Goal: Task Accomplishment & Management: Complete application form

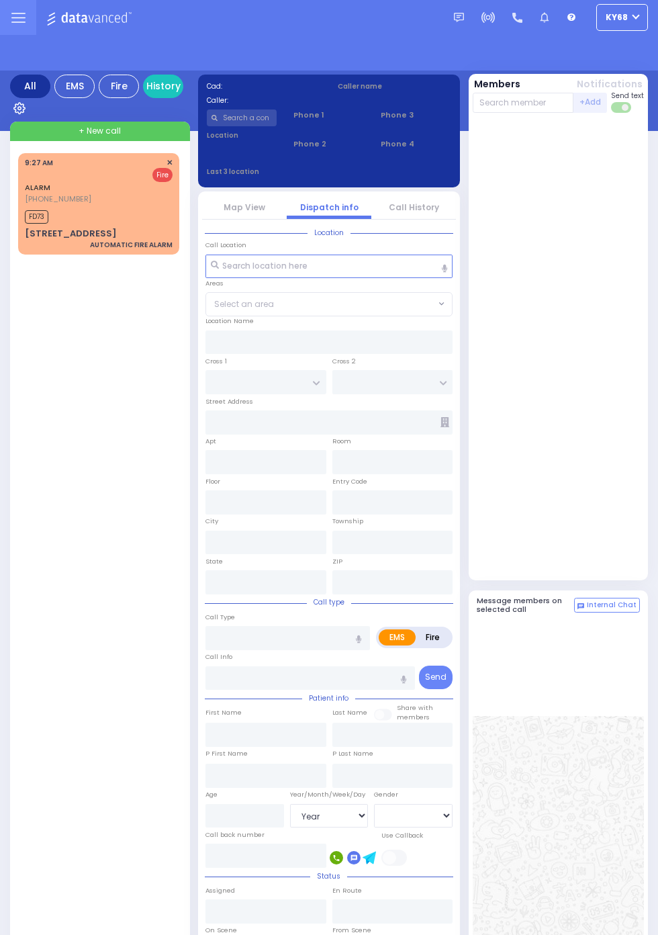
select select "Year"
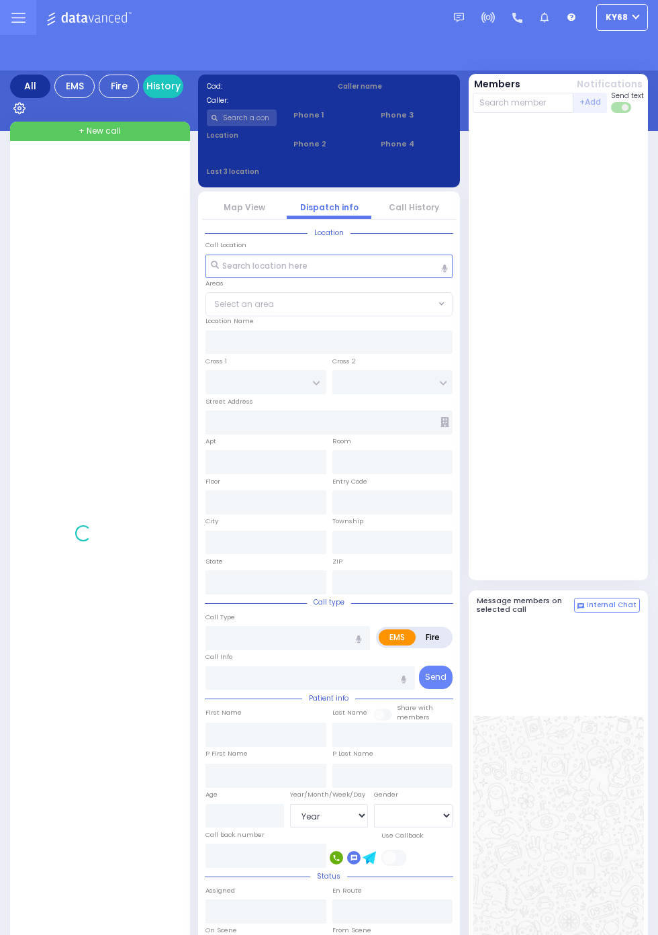
select select "Year"
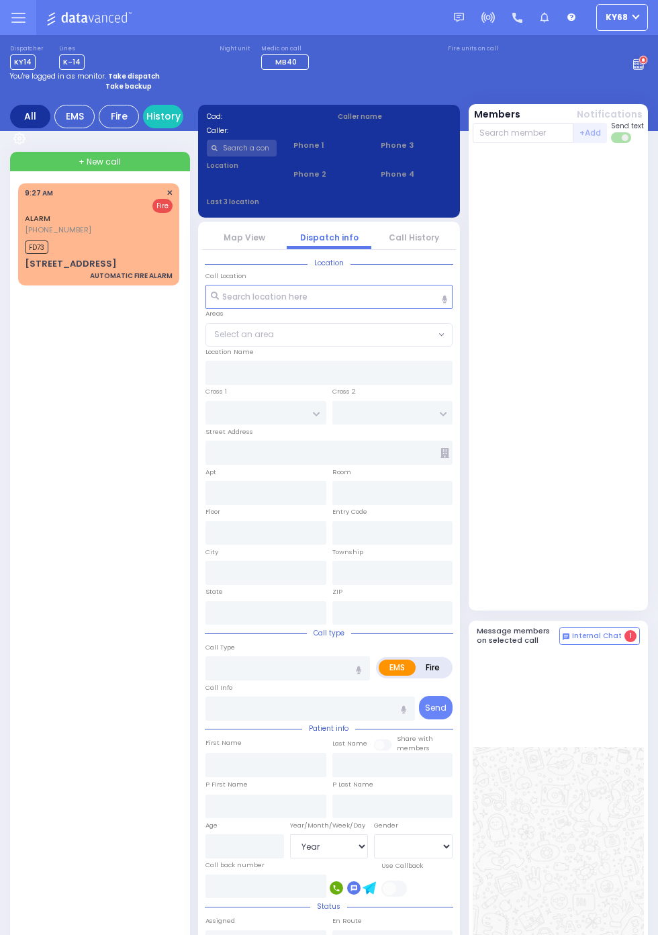
select select "Year"
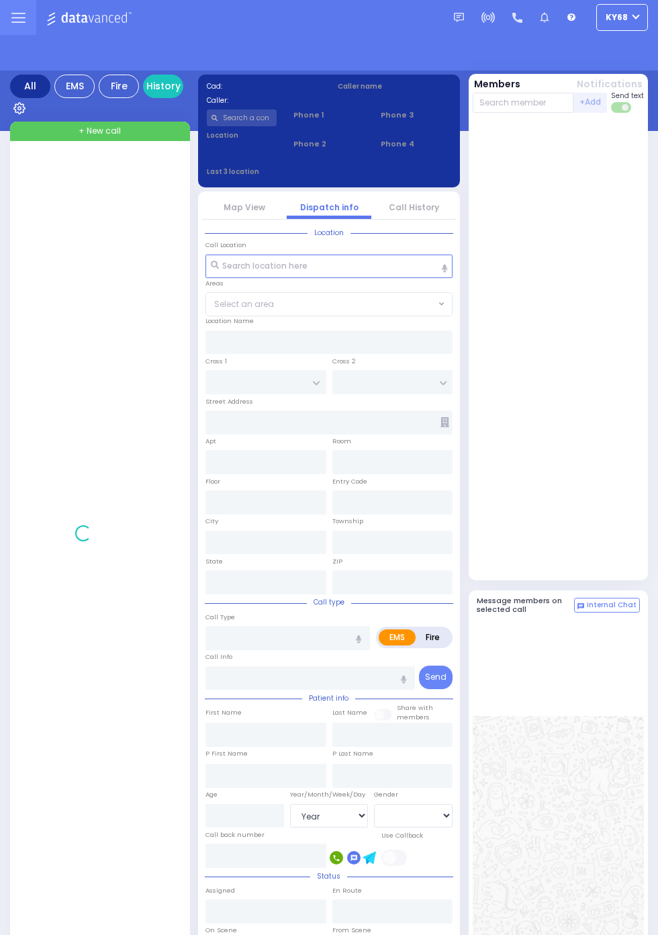
select select "Year"
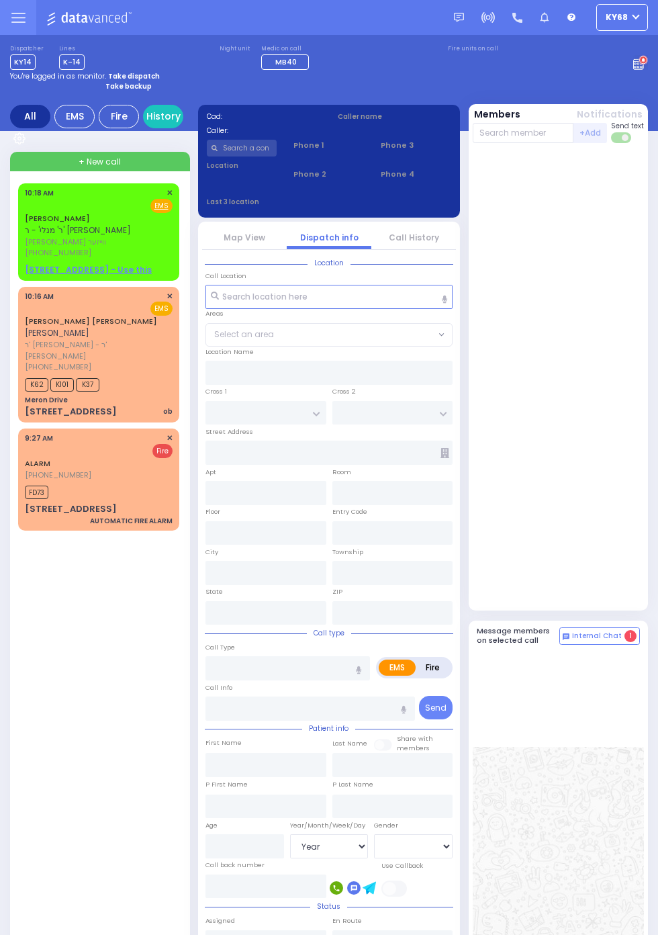
click at [142, 90] on strong "Take backup" at bounding box center [128, 86] width 46 height 10
select select "12"
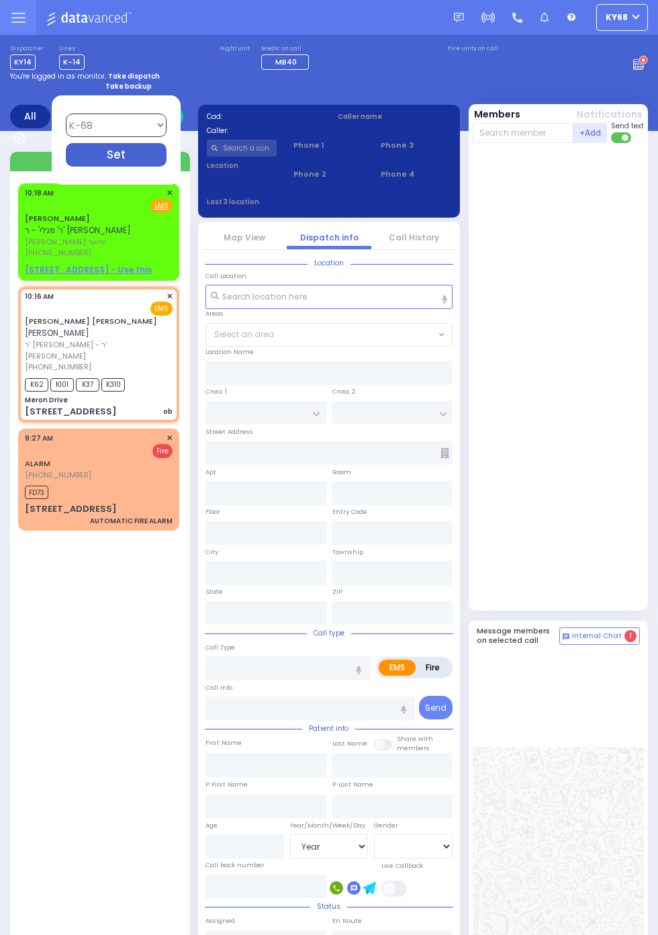
select select
type input "ob"
radio input "true"
type input "MOSHE YIDA"
type input "EKSTEIN"
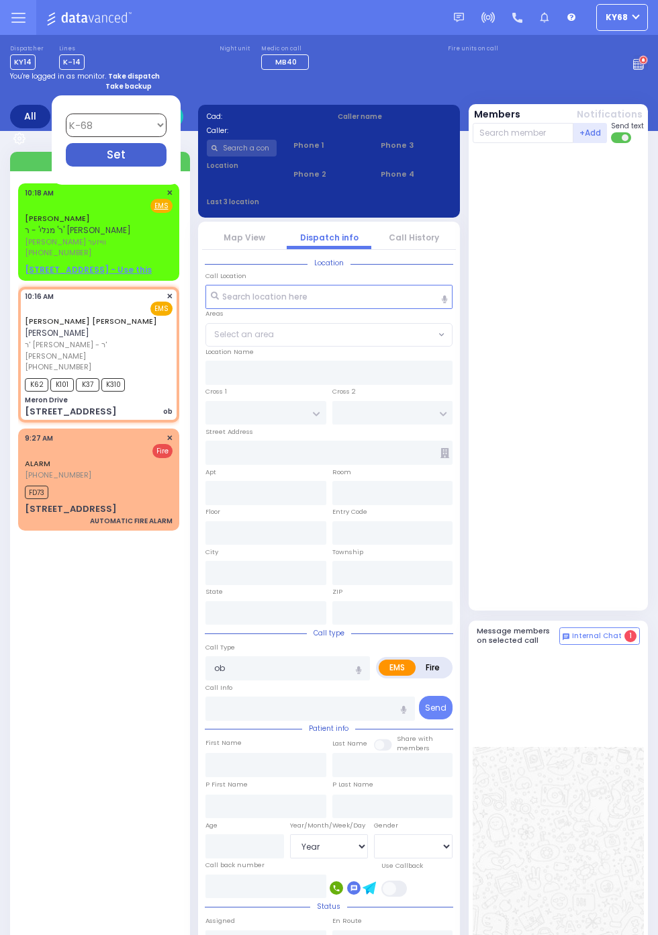
select select
type input "10:16"
type input "10:18"
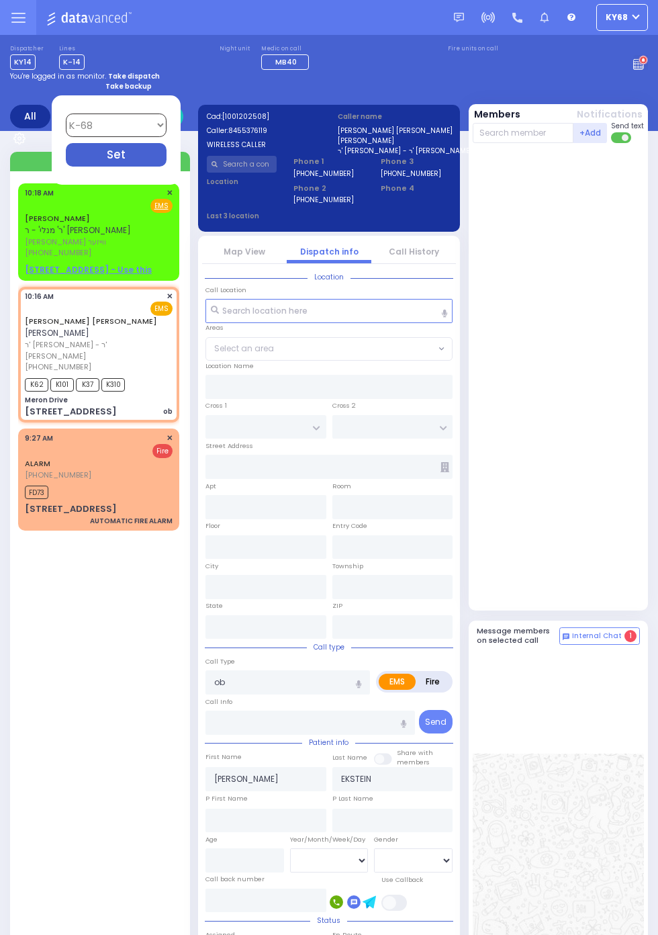
type input "Meron Drive"
type input "MERON DR"
type input "RATZFERT WAY"
type input "[STREET_ADDRESS]"
type input "Kiryas Joel"
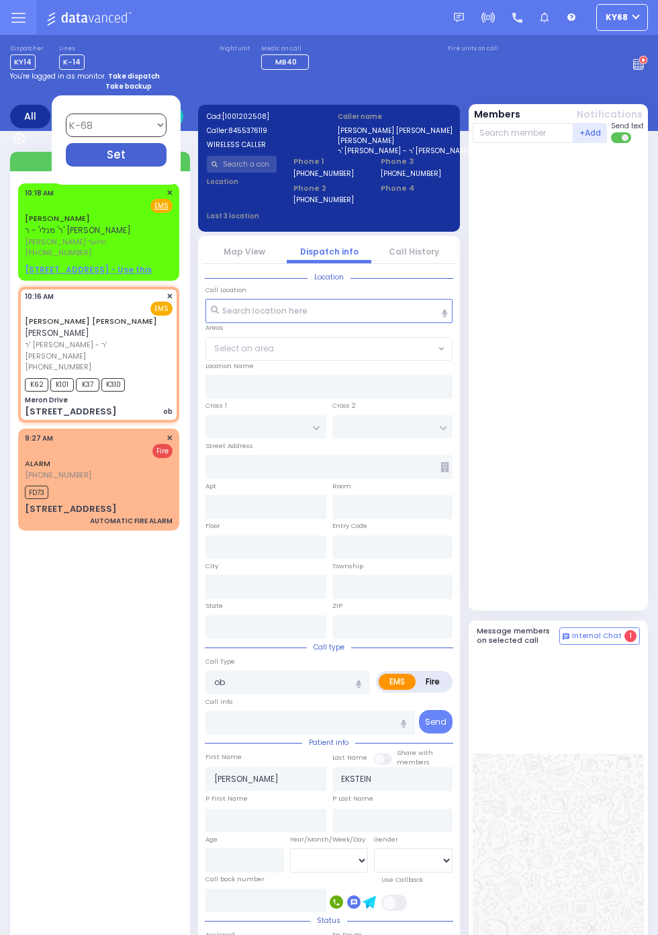
type input "[US_STATE]"
type input "10930"
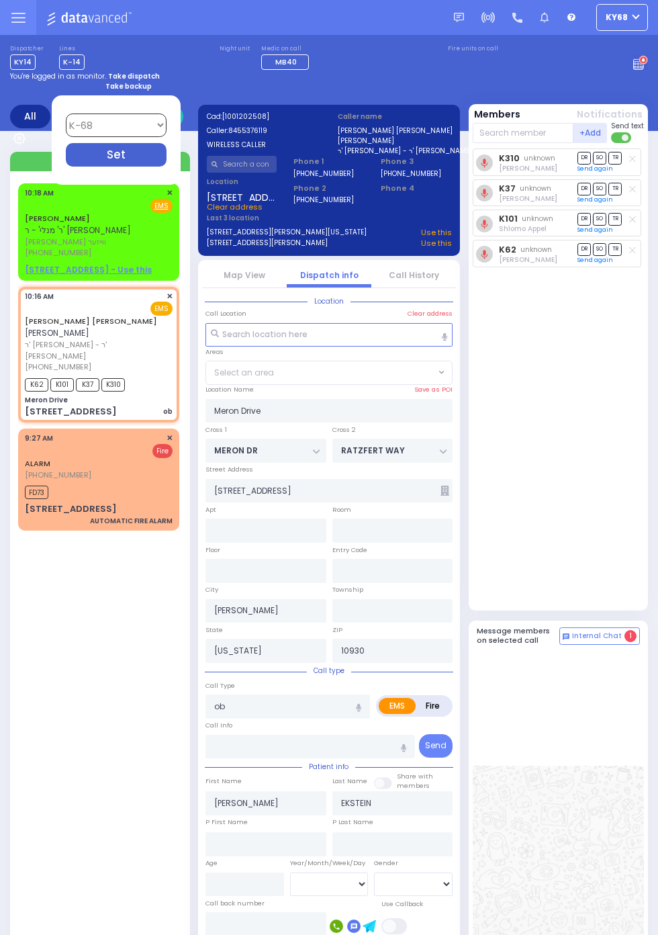
select select "SECTION 6"
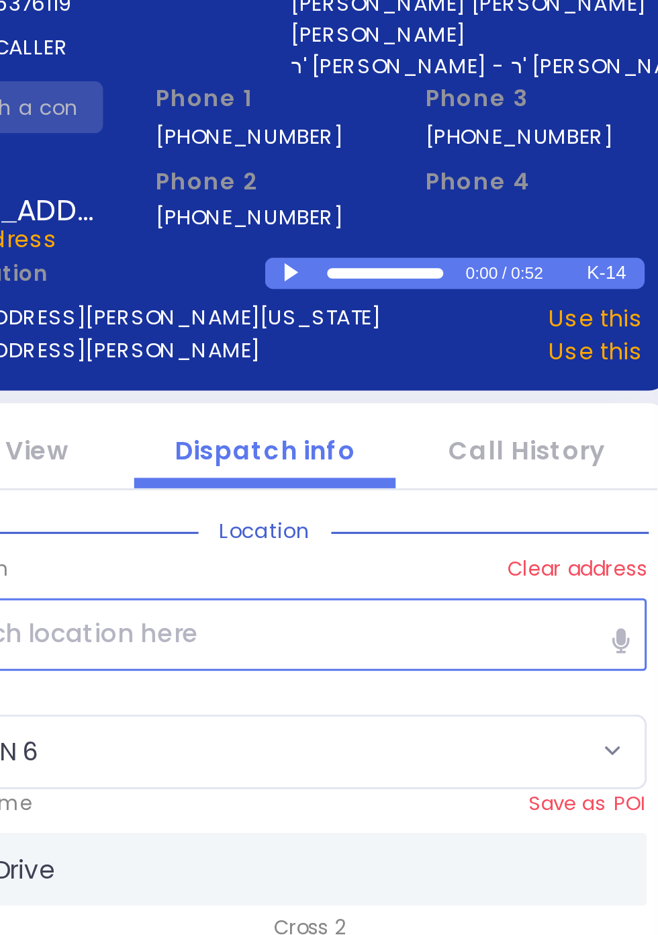
click at [337, 217] on div at bounding box center [339, 218] width 7 height 6
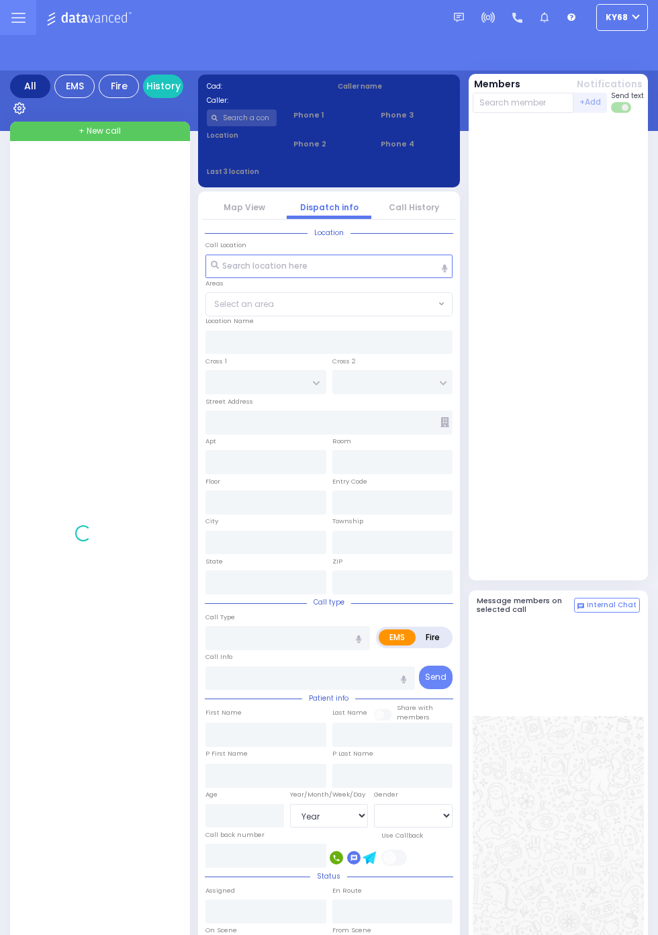
select select "Year"
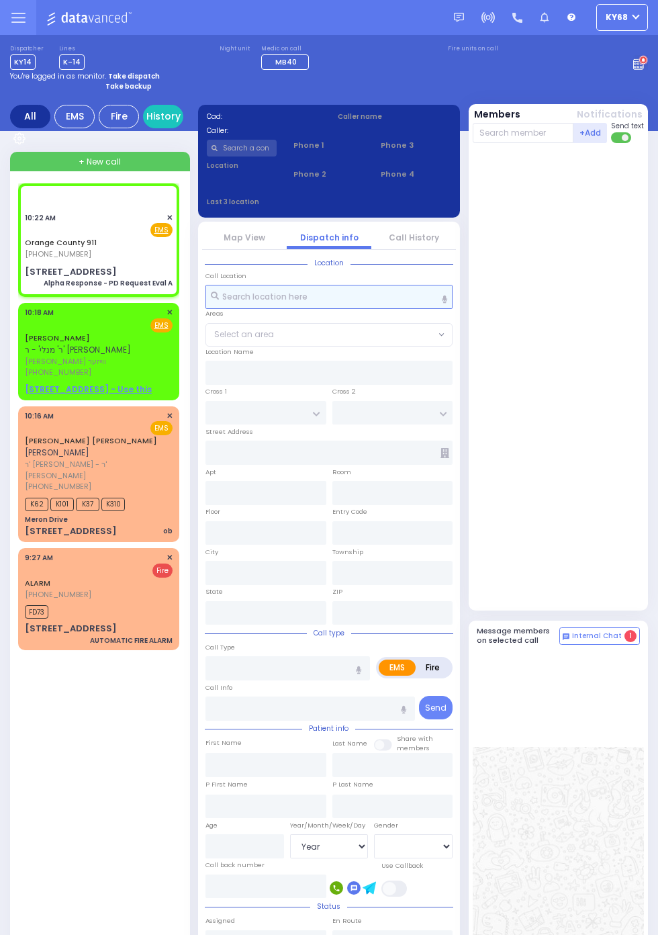
select select
type input "Alpha Response - PD Request Eval A"
radio input "true"
type input "Nature: : Alpha Response - PD Request Eval A Address: : [STREET_ADDRESS][GEOGRA…"
select select
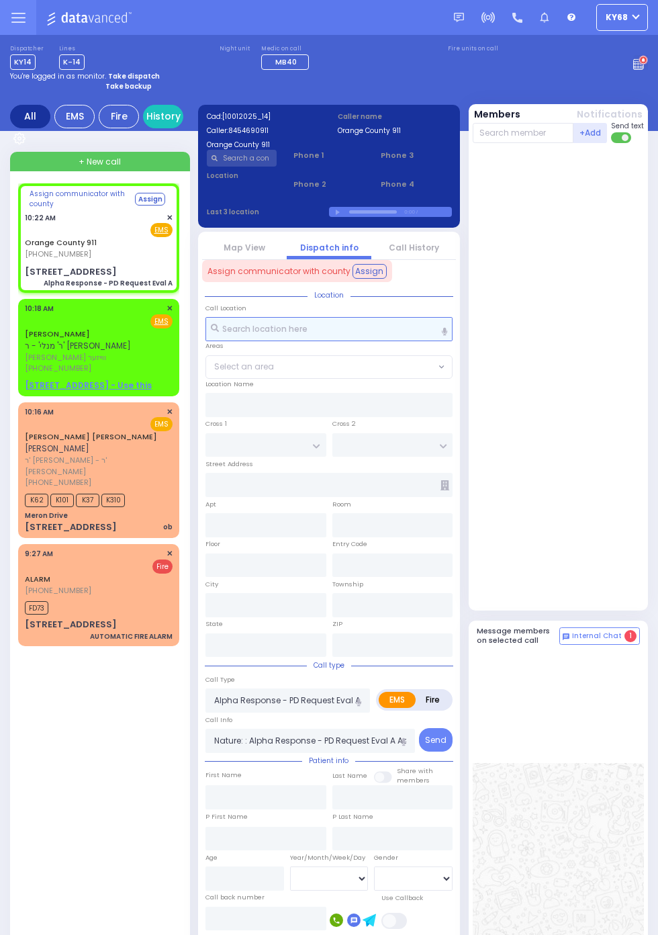
type input "[STREET_ADDRESS]"
type input "Monroe"
type input "[US_STATE]"
type input "10950"
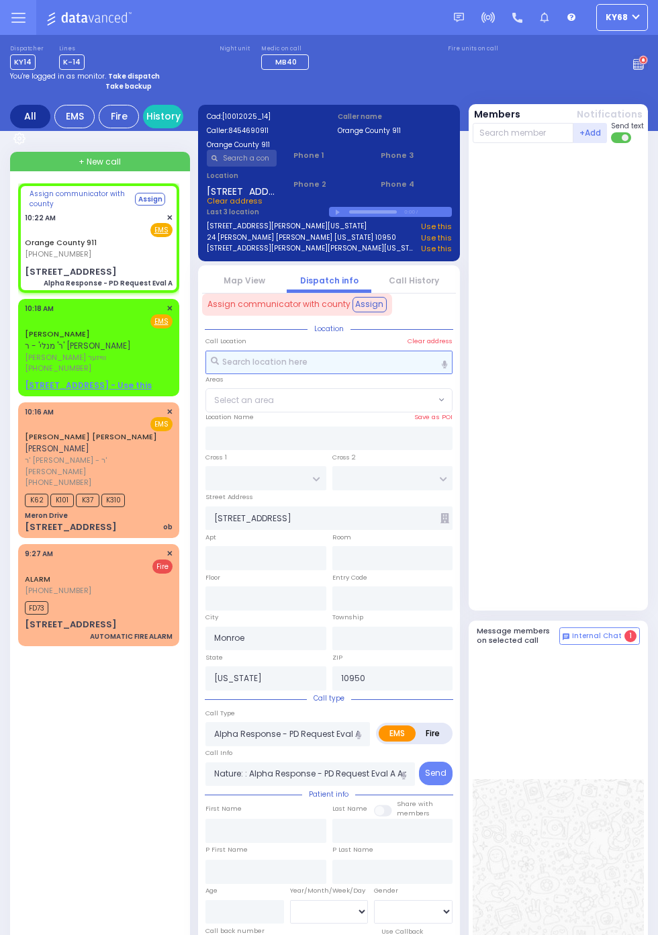
select select
radio input "true"
select select
